Goal: Book appointment/travel/reservation

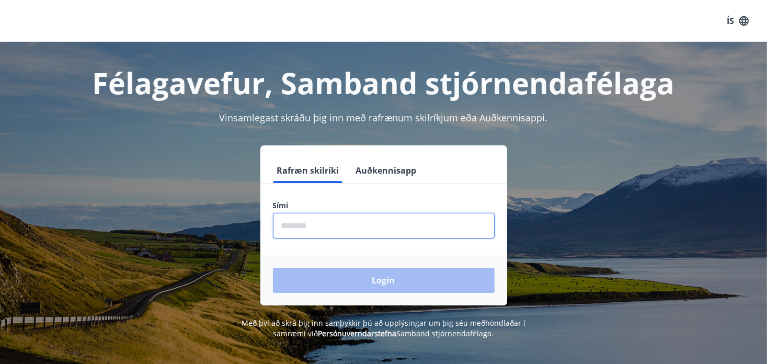
click at [333, 230] on input "phone" at bounding box center [384, 226] width 222 height 26
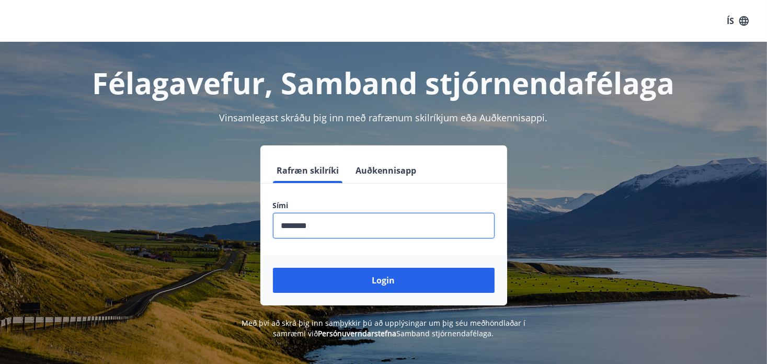
type input "********"
click at [273, 268] on button "Login" at bounding box center [384, 280] width 222 height 25
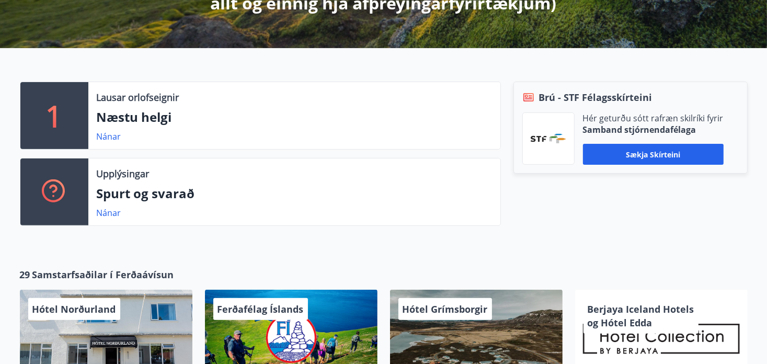
scroll to position [314, 0]
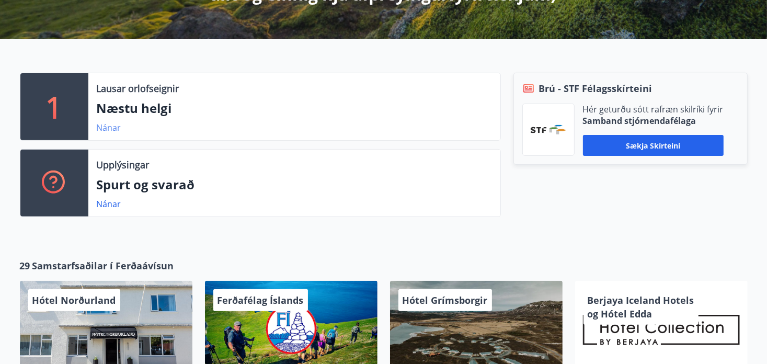
click at [113, 127] on link "Nánar" at bounding box center [109, 128] width 25 height 12
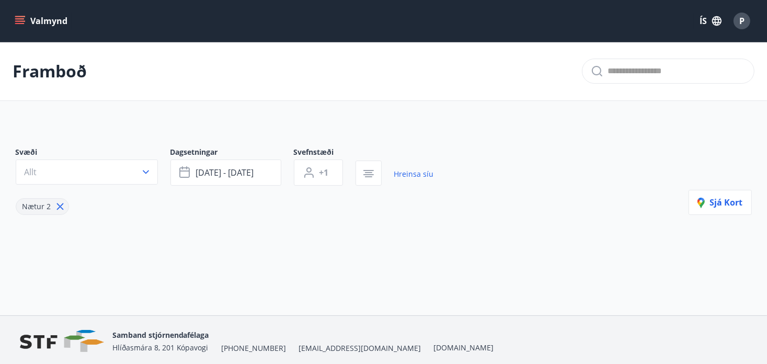
type input "*"
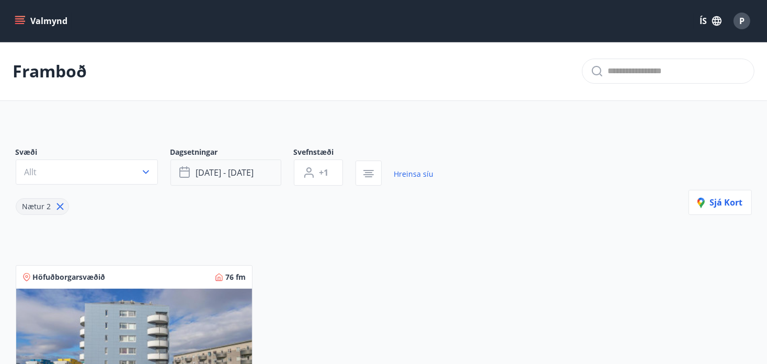
click at [260, 173] on button "[DATE] - [DATE]" at bounding box center [225, 172] width 111 height 26
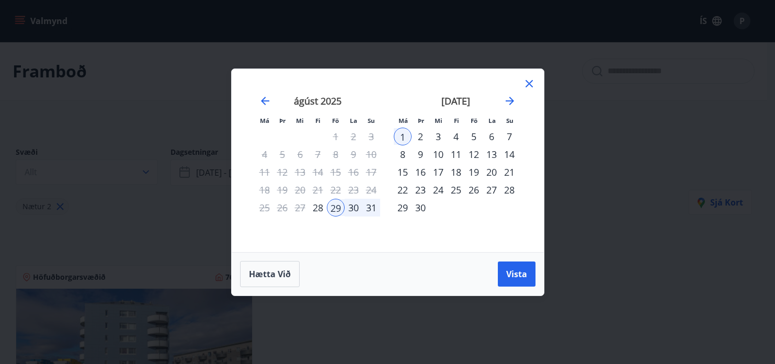
click at [474, 138] on div "5" at bounding box center [474, 137] width 18 height 18
click at [401, 154] on div "8" at bounding box center [403, 154] width 18 height 18
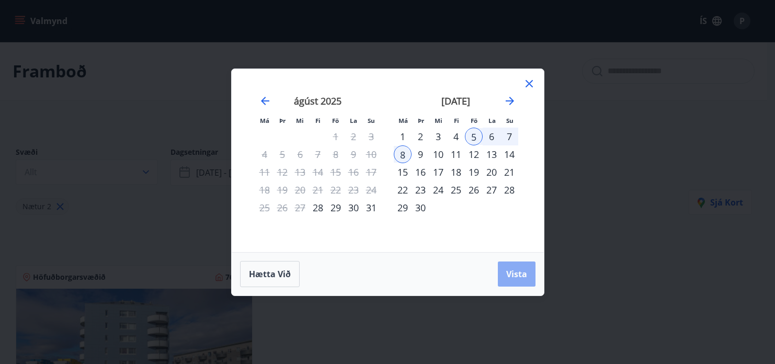
click at [510, 272] on span "Vista" at bounding box center [516, 274] width 21 height 12
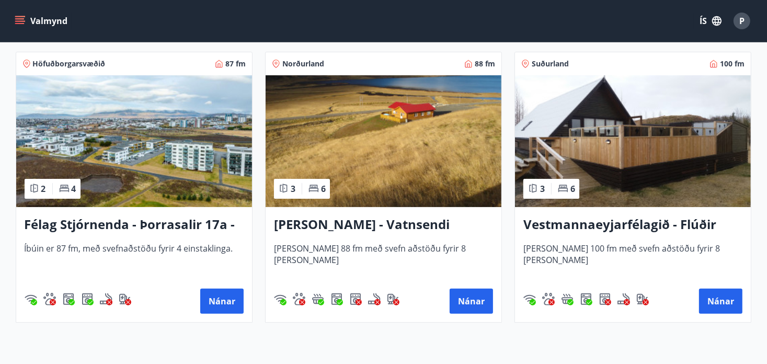
scroll to position [205, 0]
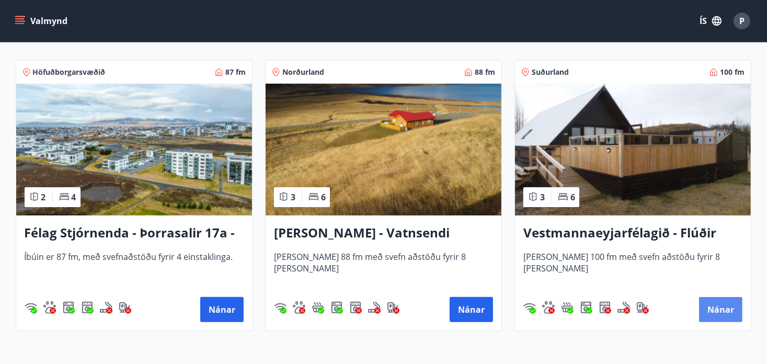
click at [727, 310] on button "Nánar" at bounding box center [720, 309] width 43 height 25
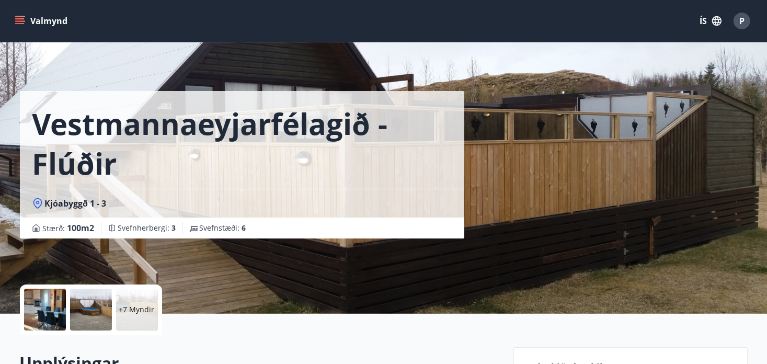
click at [90, 313] on div at bounding box center [91, 310] width 42 height 42
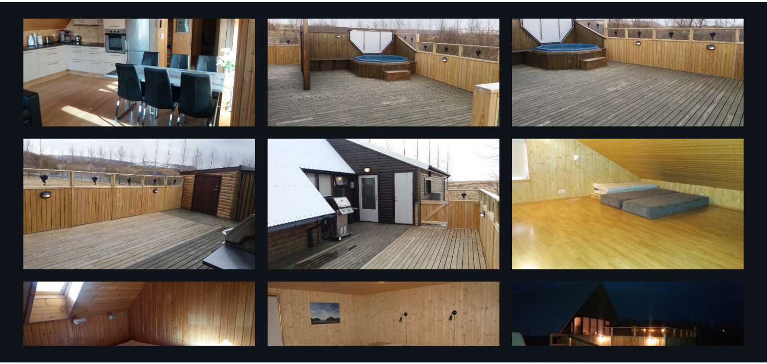
scroll to position [261, 0]
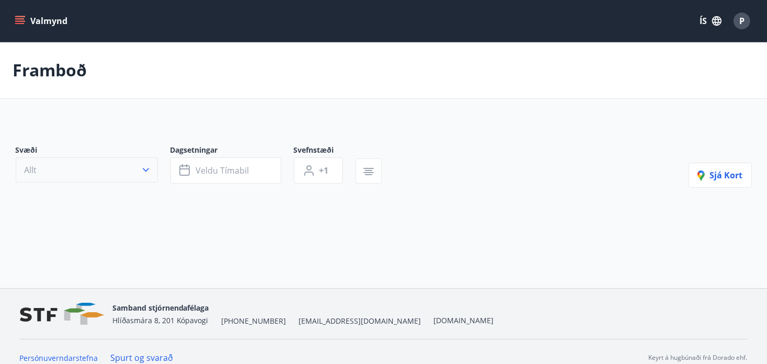
type input "*"
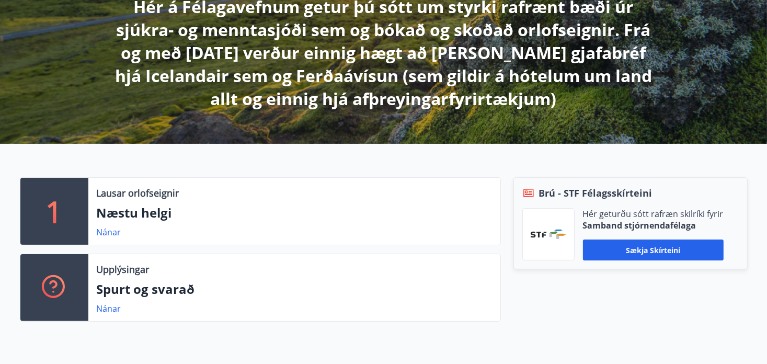
scroll to position [261, 0]
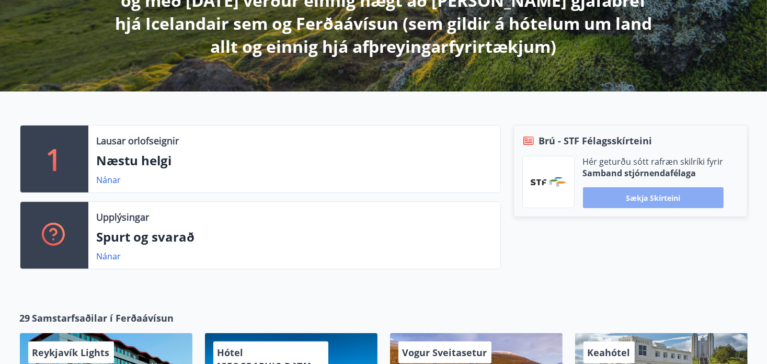
click at [685, 195] on button "Sækja skírteini" at bounding box center [653, 197] width 141 height 21
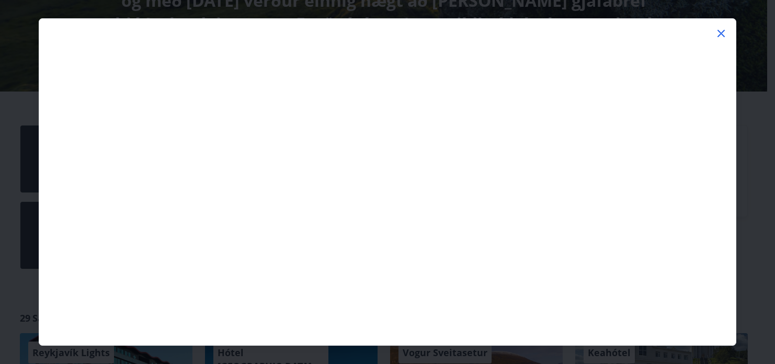
click at [223, 24] on div at bounding box center [387, 25] width 696 height 13
click at [723, 35] on icon at bounding box center [720, 33] width 7 height 7
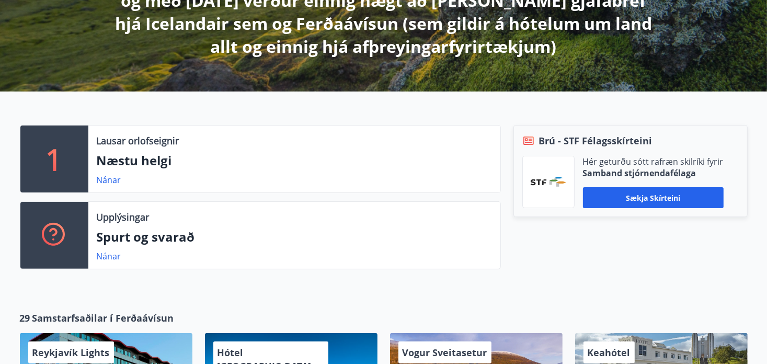
scroll to position [0, 0]
